Goal: Task Accomplishment & Management: Use online tool/utility

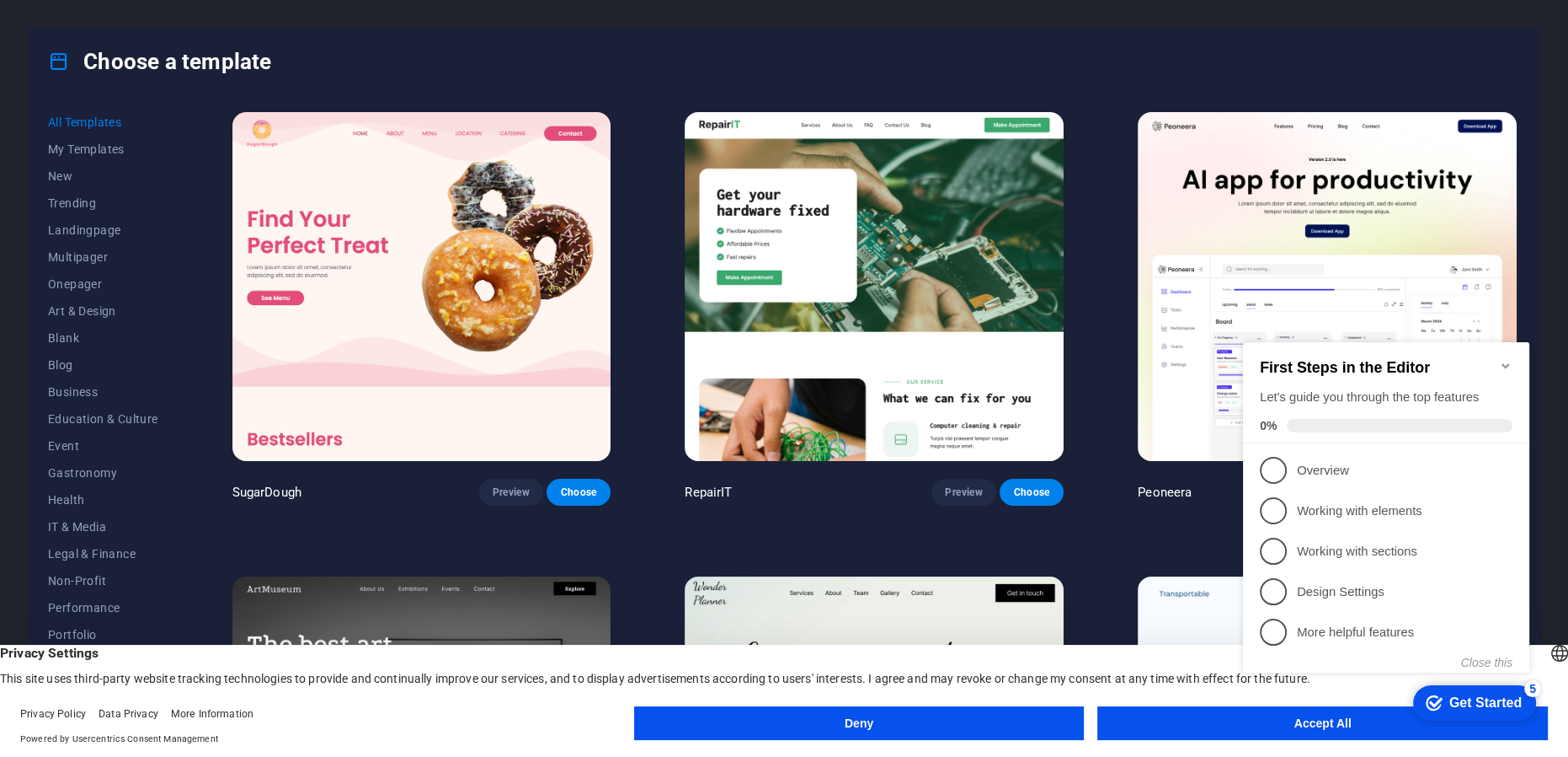
click at [1273, 722] on div "checkmark Get Started 5 First Steps in the Editor Let's guide you through the t…" at bounding box center [1389, 521] width 307 height 410
click at [1299, 722] on div "checkmark Get Started 5 First Steps in the Editor Let's guide you through the t…" at bounding box center [1389, 521] width 307 height 410
click at [1506, 358] on icon "Minimize checklist" at bounding box center [1505, 365] width 14 height 14
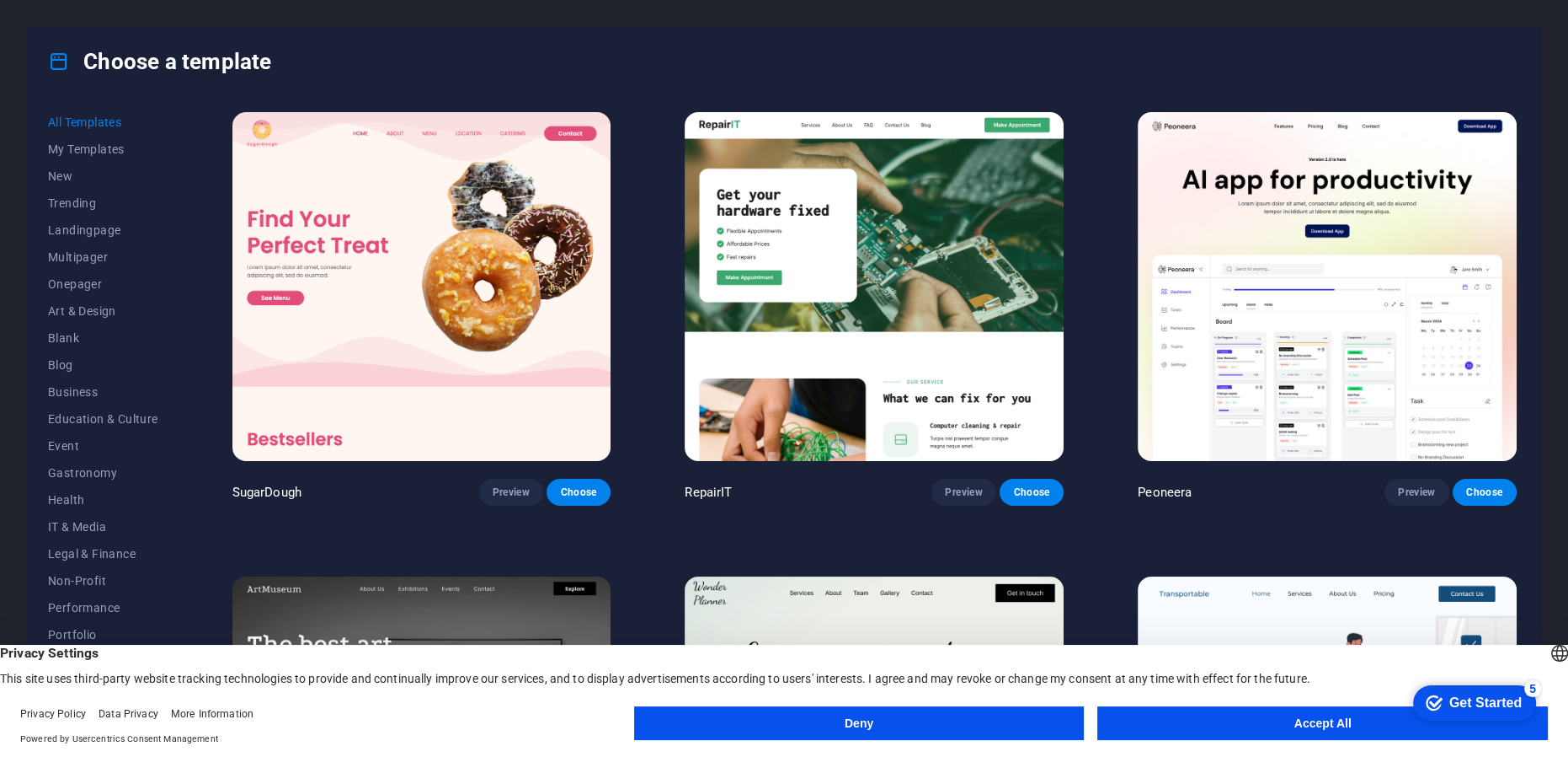
click at [1264, 713] on button "Accept All" at bounding box center [1322, 722] width 450 height 34
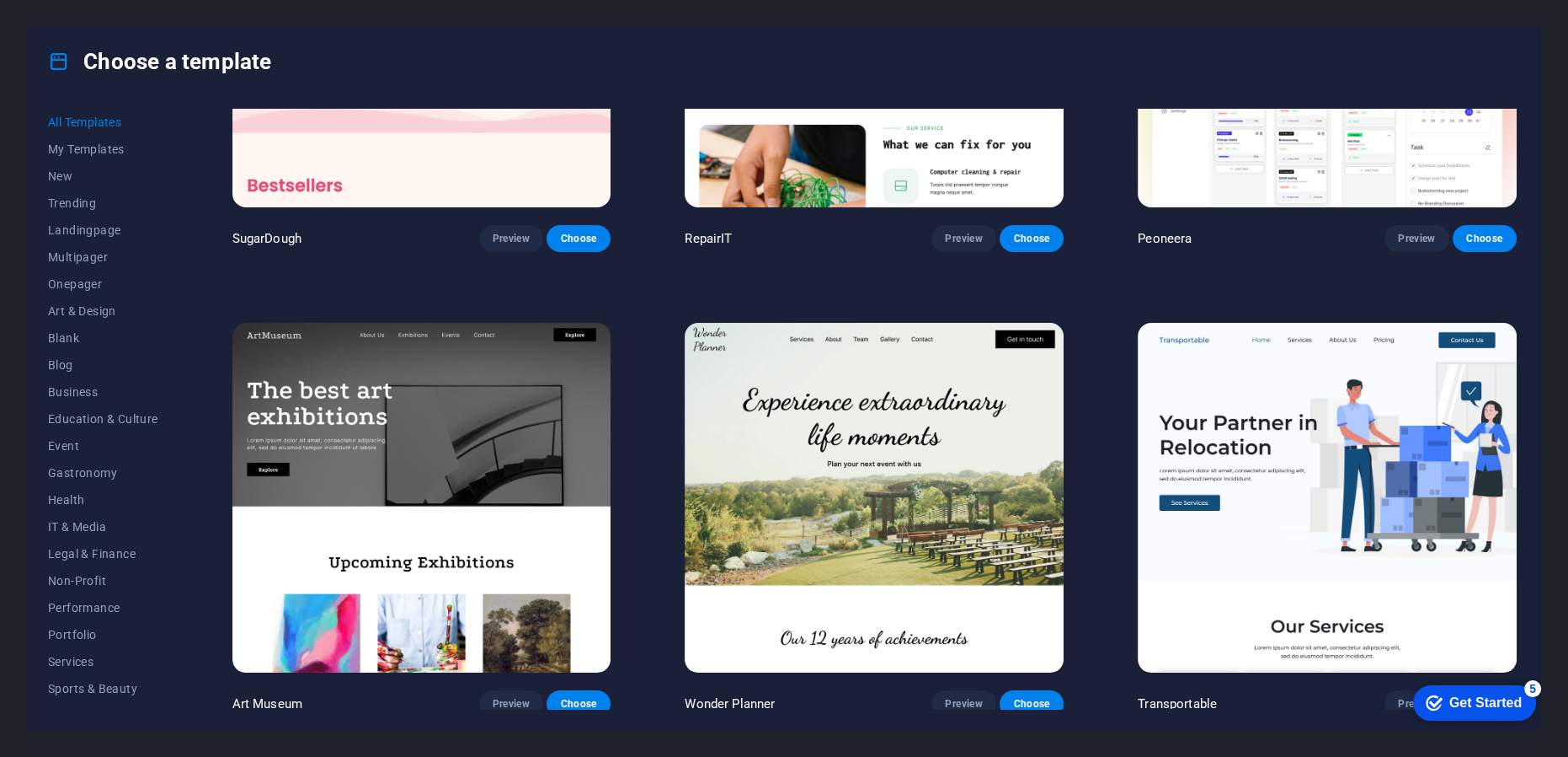
scroll to position [256, 0]
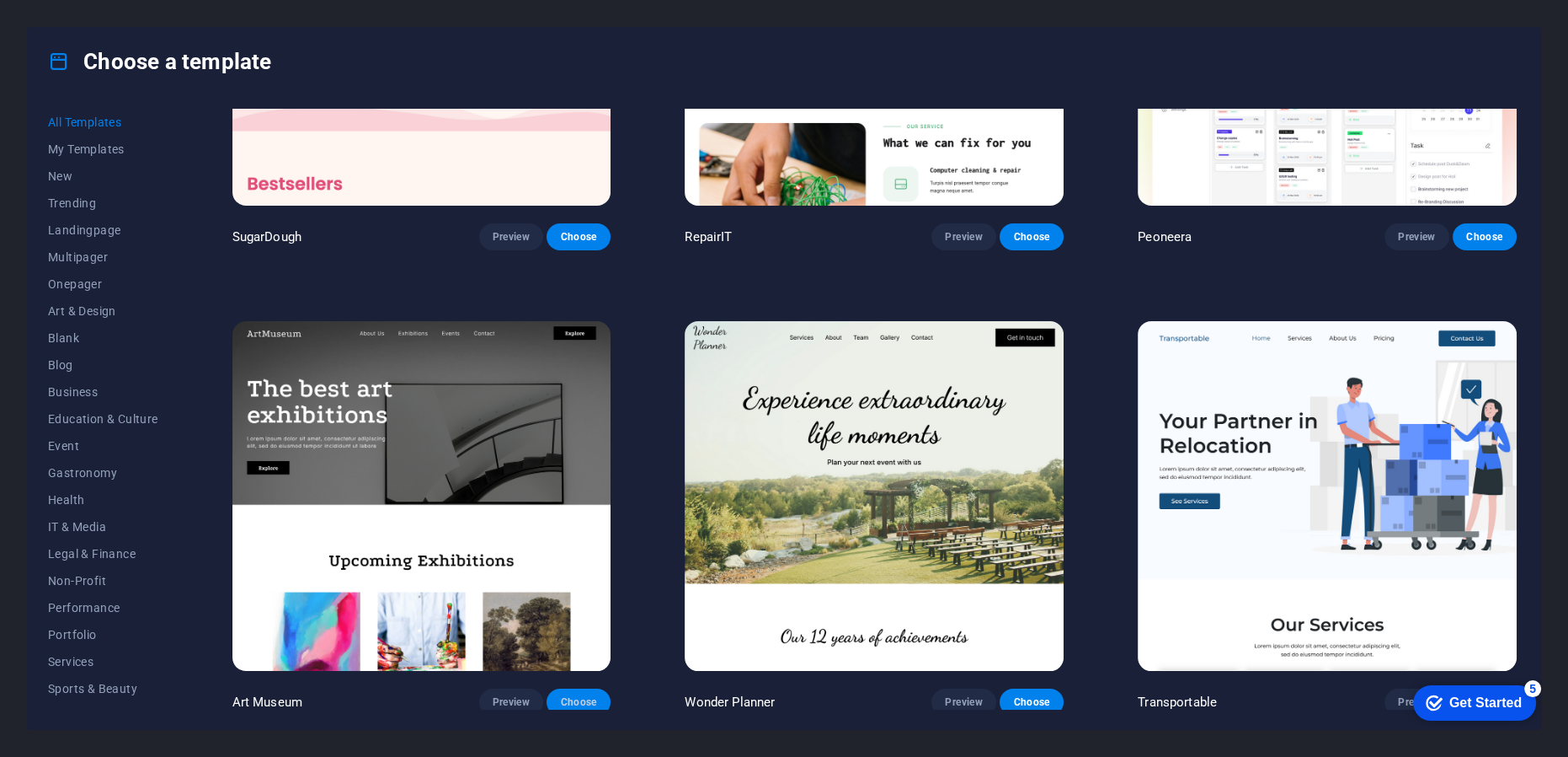
click at [573, 695] on span "Choose" at bounding box center [578, 701] width 37 height 14
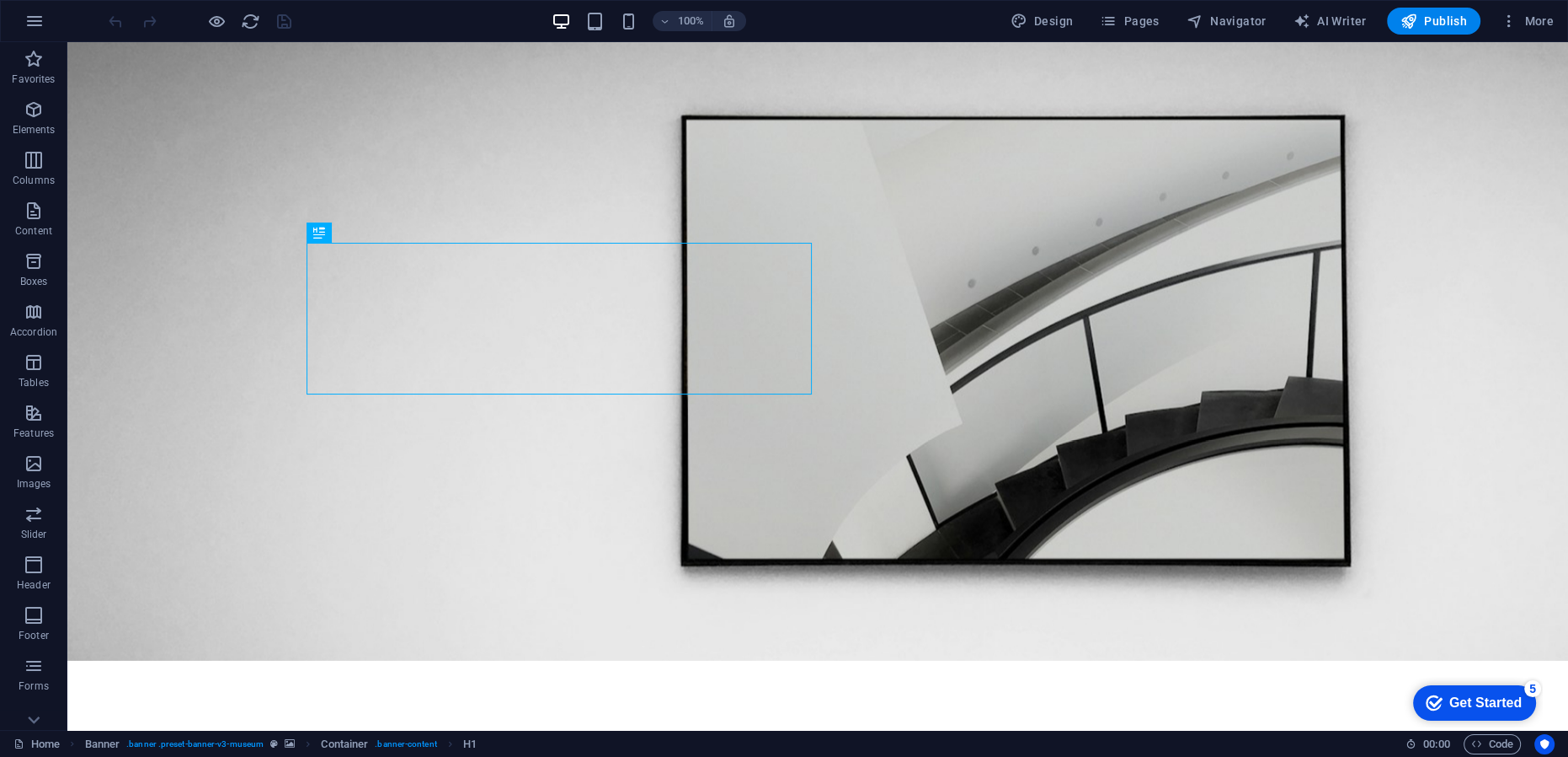
click at [1453, 699] on div "Get Started" at bounding box center [1486, 702] width 73 height 15
